Goal: Information Seeking & Learning: Learn about a topic

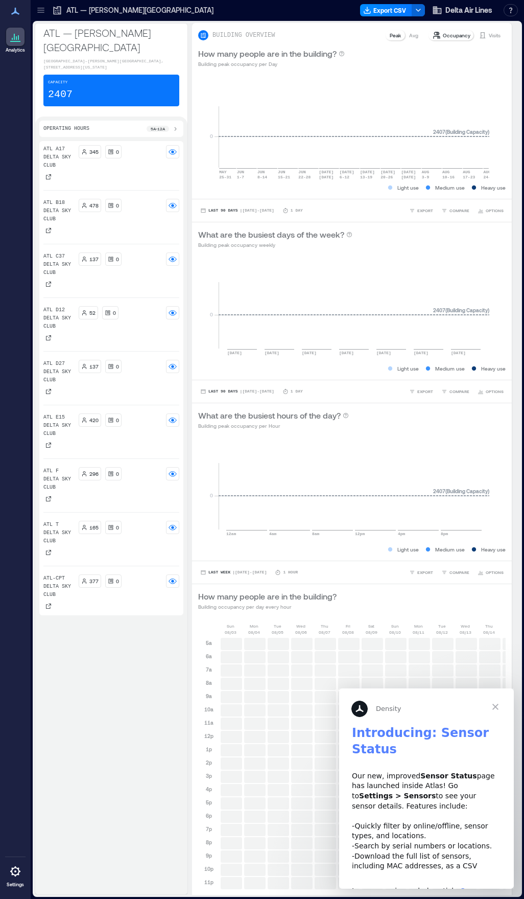
click at [495, 708] on span "Close" at bounding box center [495, 706] width 37 height 37
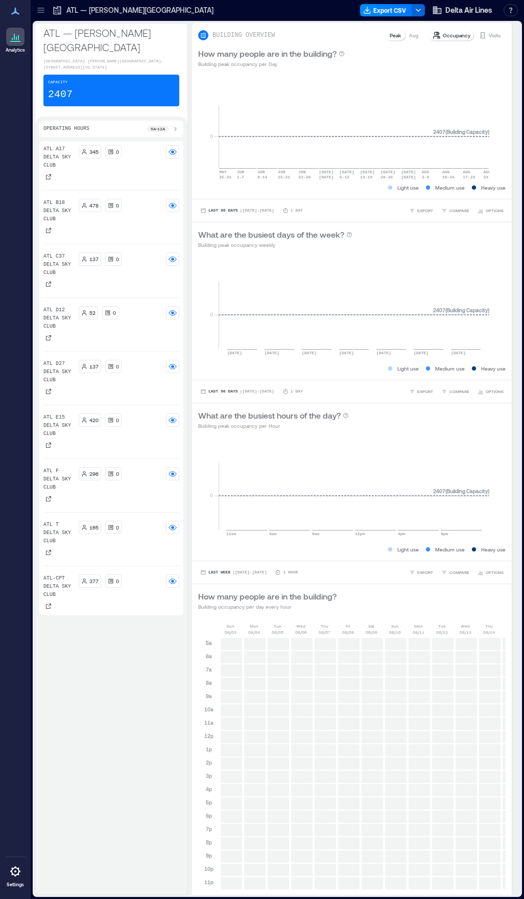
click at [179, 127] on icon at bounding box center [175, 129] width 8 height 8
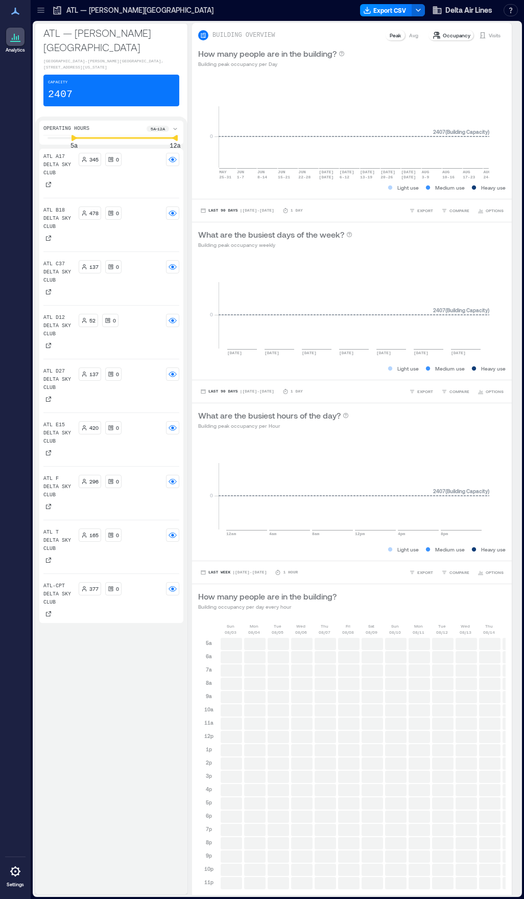
click at [14, 37] on icon at bounding box center [14, 37] width 1 height 6
click at [14, 40] on icon at bounding box center [15, 37] width 12 height 12
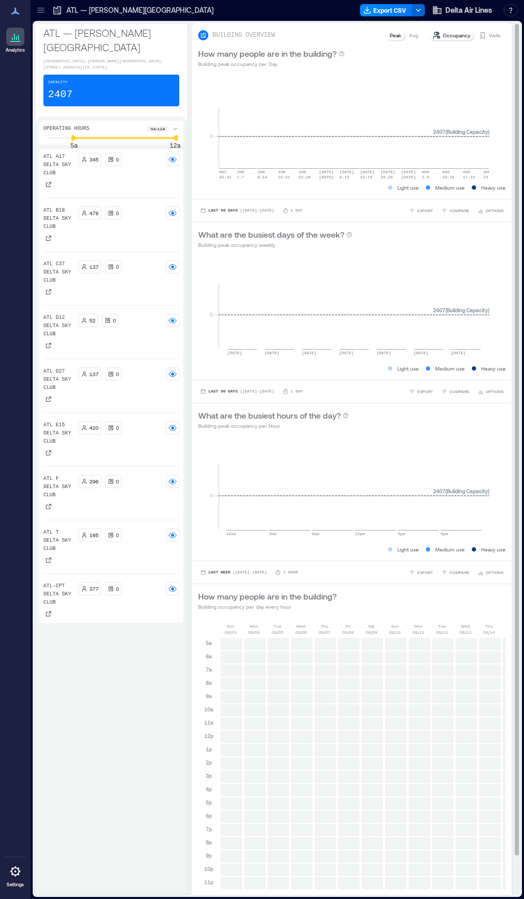
click at [409, 36] on p "Avg" at bounding box center [413, 35] width 9 height 8
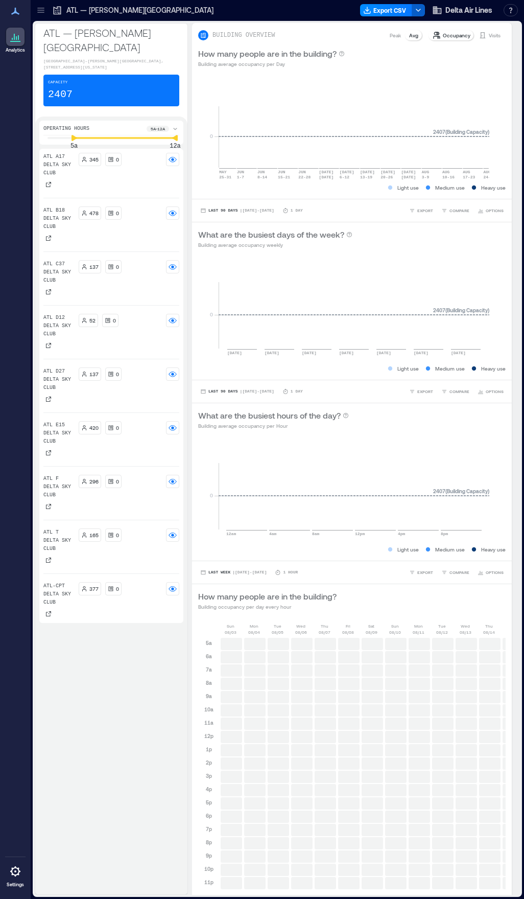
click at [415, 7] on icon "button" at bounding box center [418, 10] width 8 height 8
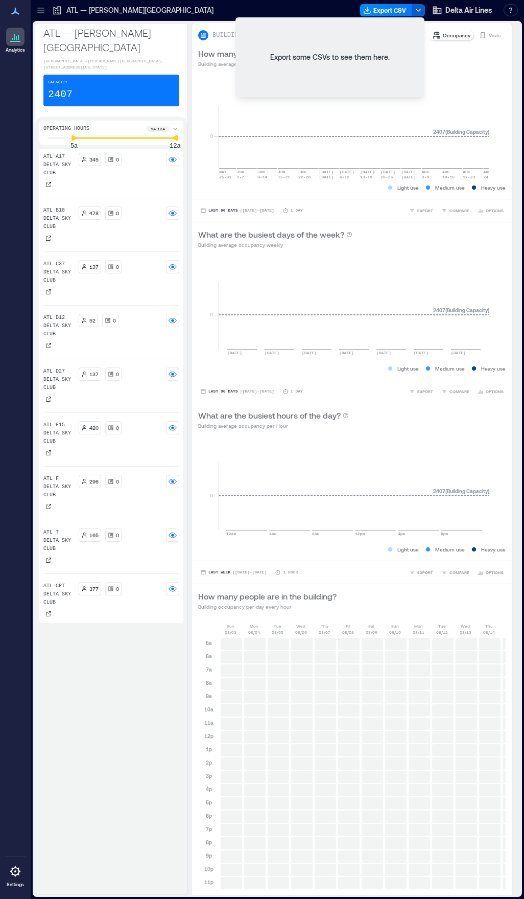
click at [415, 6] on icon "button" at bounding box center [418, 10] width 8 height 8
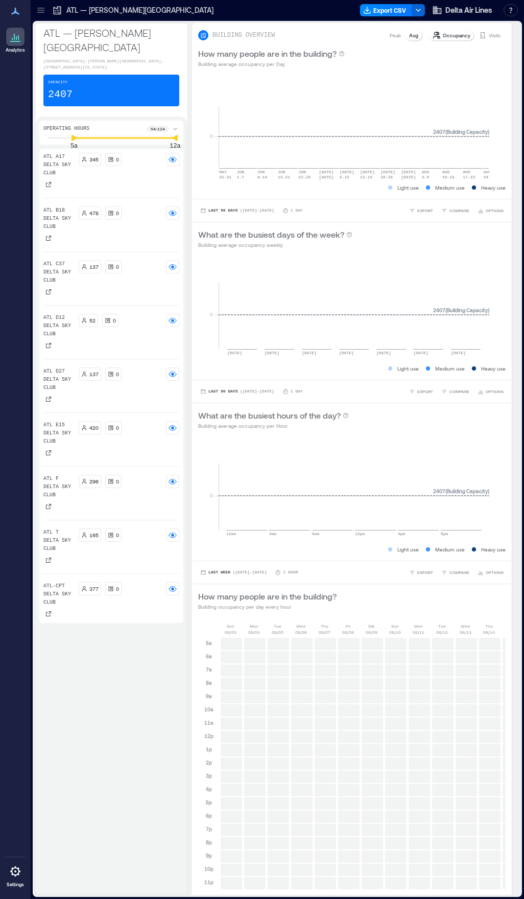
click at [131, 98] on div "Capacity 2407" at bounding box center [111, 91] width 136 height 32
click at [18, 36] on icon at bounding box center [18, 37] width 1 height 5
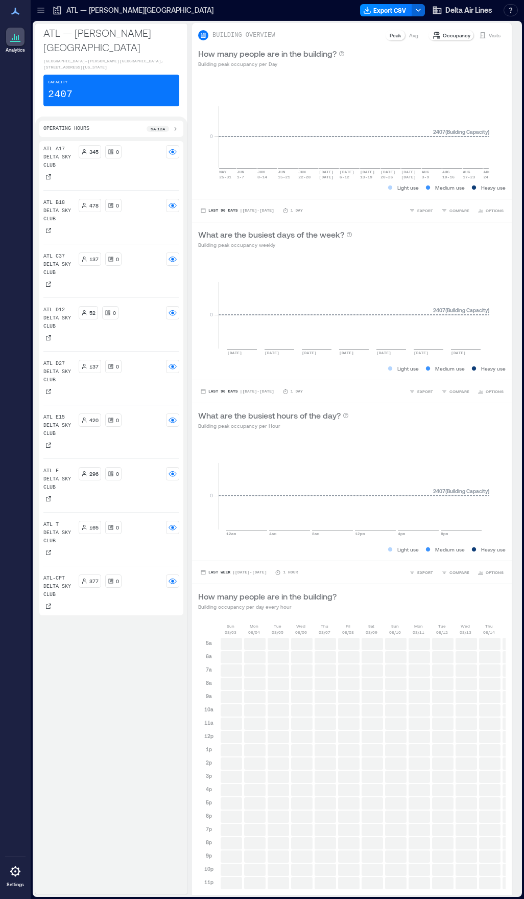
drag, startPoint x: 126, startPoint y: 897, endPoint x: 198, endPoint y: 897, distance: 71.5
click at [198, 897] on div "ATL — [PERSON_NAME][GEOGRAPHIC_DATA] [GEOGRAPHIC_DATA]–[PERSON_NAME][GEOGRAPHIC…" at bounding box center [277, 460] width 493 height 878
click at [18, 868] on icon at bounding box center [15, 871] width 10 height 10
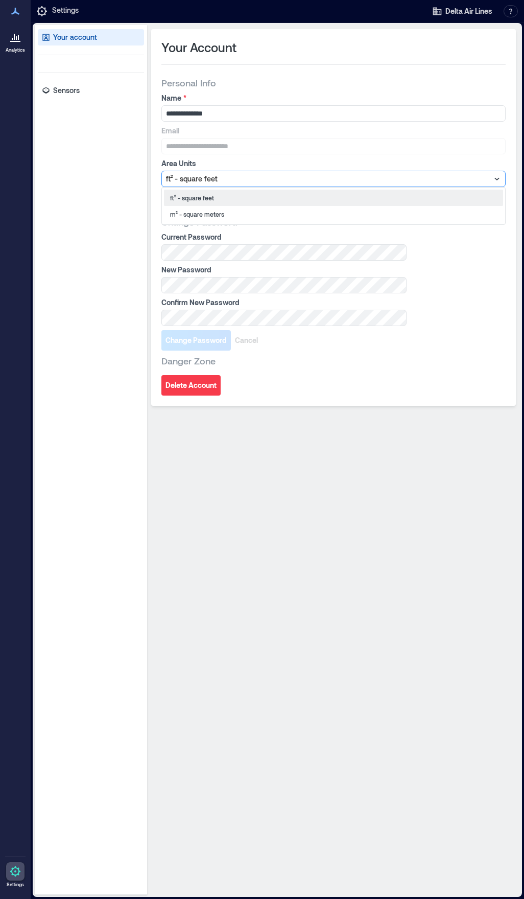
click at [497, 177] on icon at bounding box center [497, 179] width 10 height 10
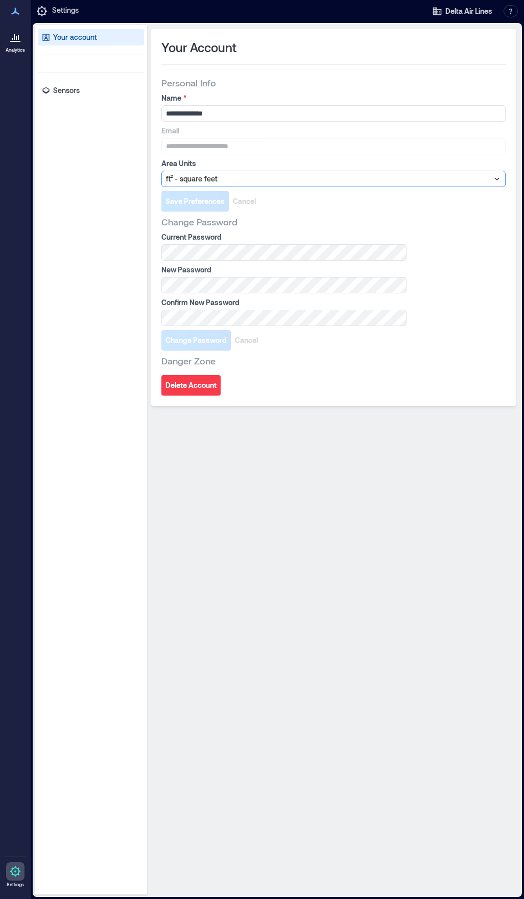
click at [497, 177] on icon at bounding box center [497, 179] width 10 height 10
click at [60, 90] on p "Sensors" at bounding box center [66, 90] width 27 height 10
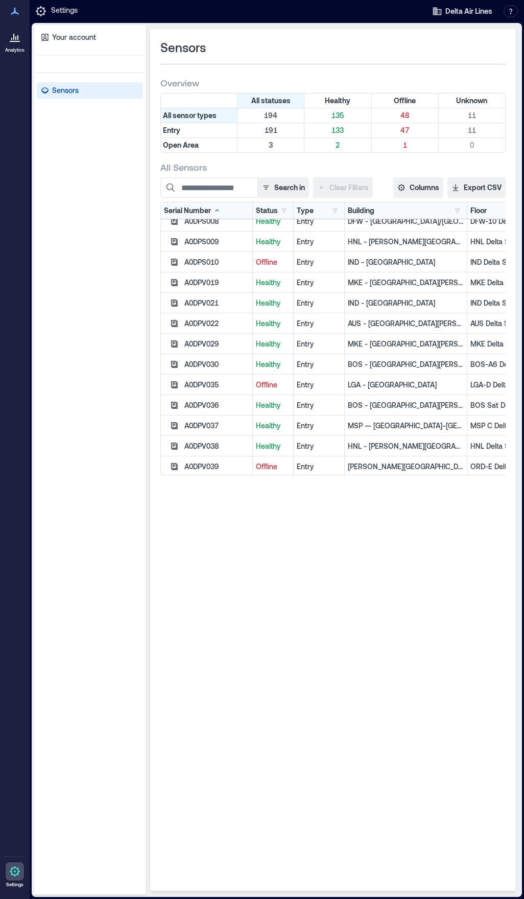
scroll to position [766, 0]
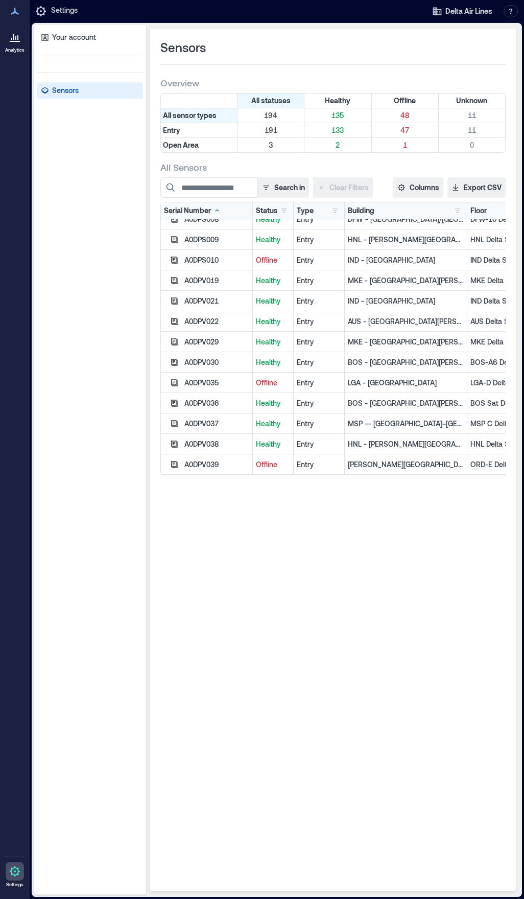
click at [13, 43] on div at bounding box center [15, 37] width 18 height 18
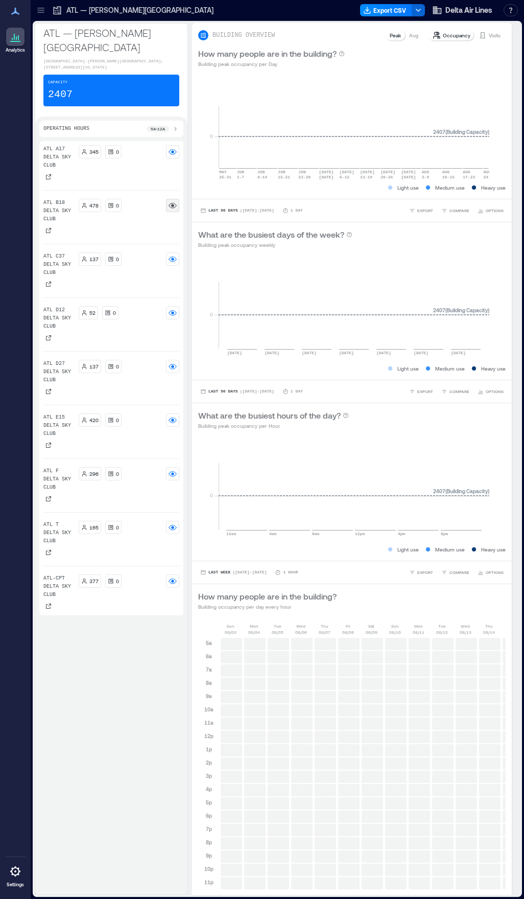
click at [174, 205] on circle at bounding box center [172, 205] width 3 height 3
click at [177, 206] on div at bounding box center [172, 205] width 13 height 13
click at [48, 228] on icon at bounding box center [48, 230] width 6 height 6
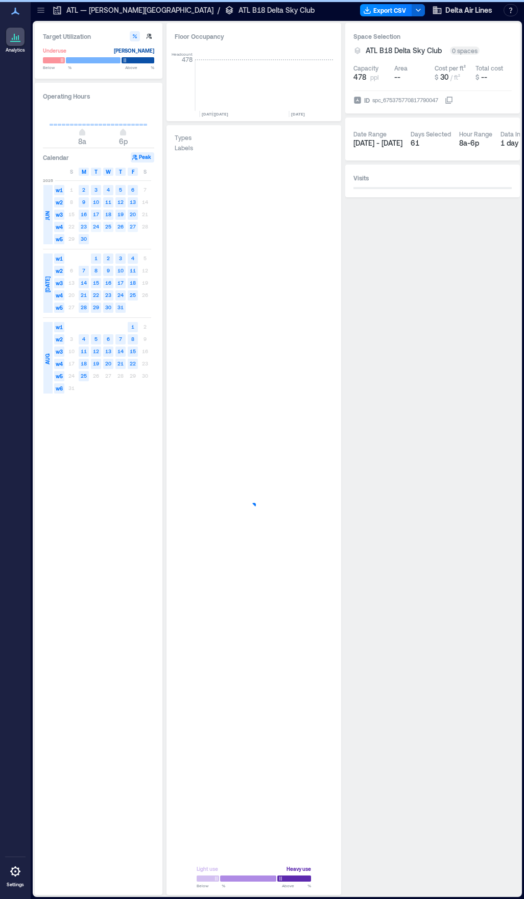
scroll to position [0, 4330]
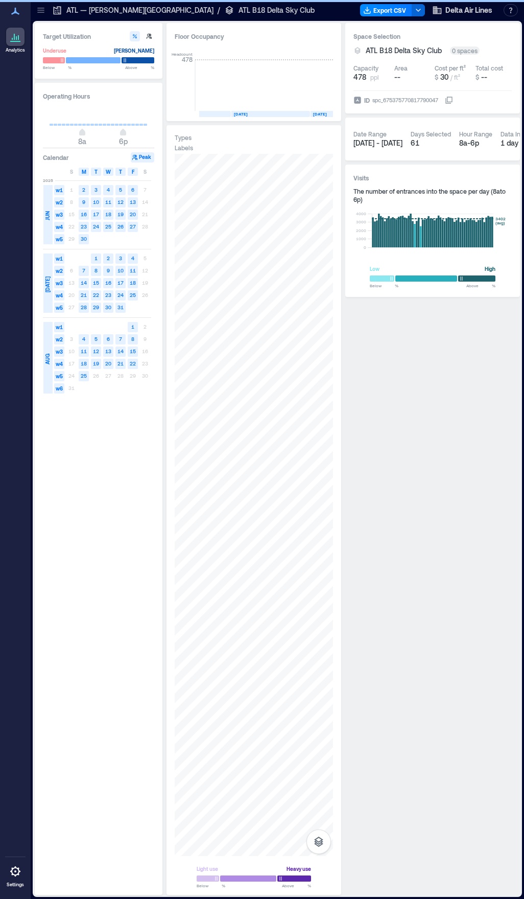
click at [11, 34] on icon at bounding box center [15, 37] width 12 height 12
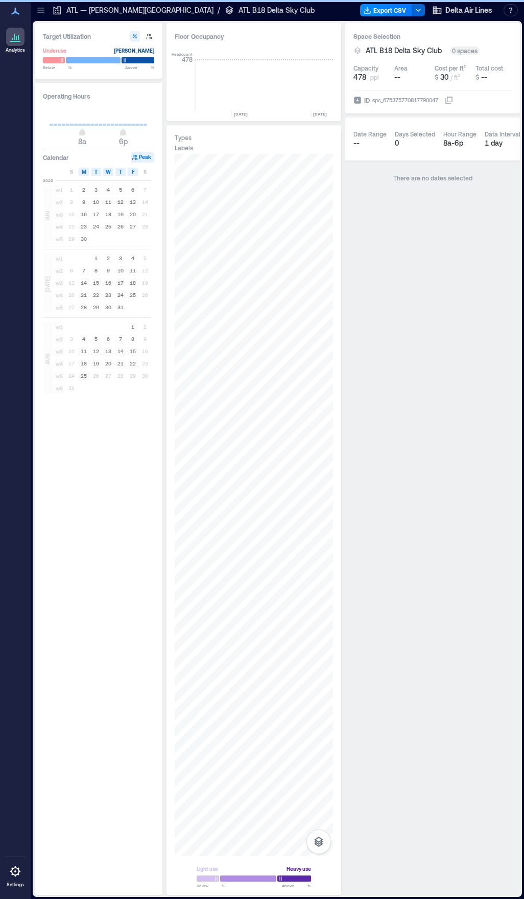
click at [11, 34] on icon at bounding box center [15, 37] width 12 height 12
drag, startPoint x: 14, startPoint y: 39, endPoint x: 20, endPoint y: 4, distance: 36.3
click at [14, 40] on icon at bounding box center [15, 37] width 12 height 12
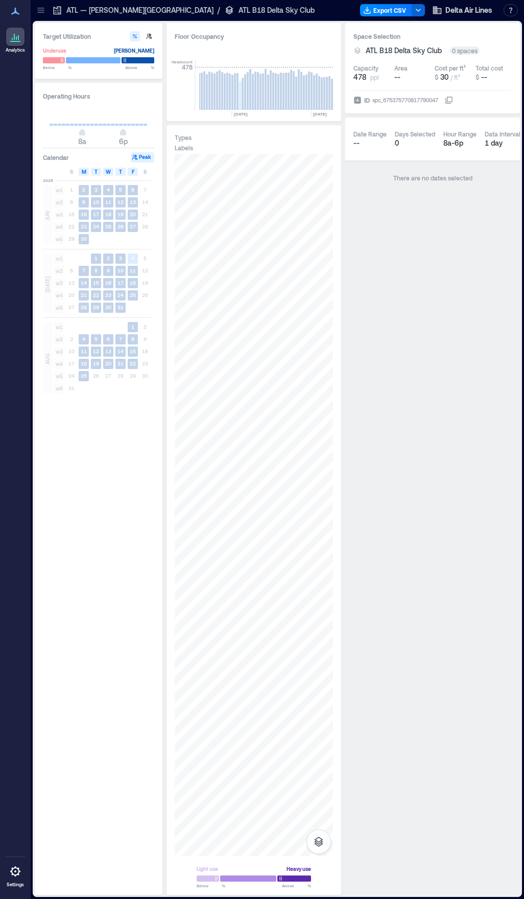
click at [12, 34] on icon at bounding box center [15, 37] width 12 height 12
